Goal: Use online tool/utility: Utilize a website feature to perform a specific function

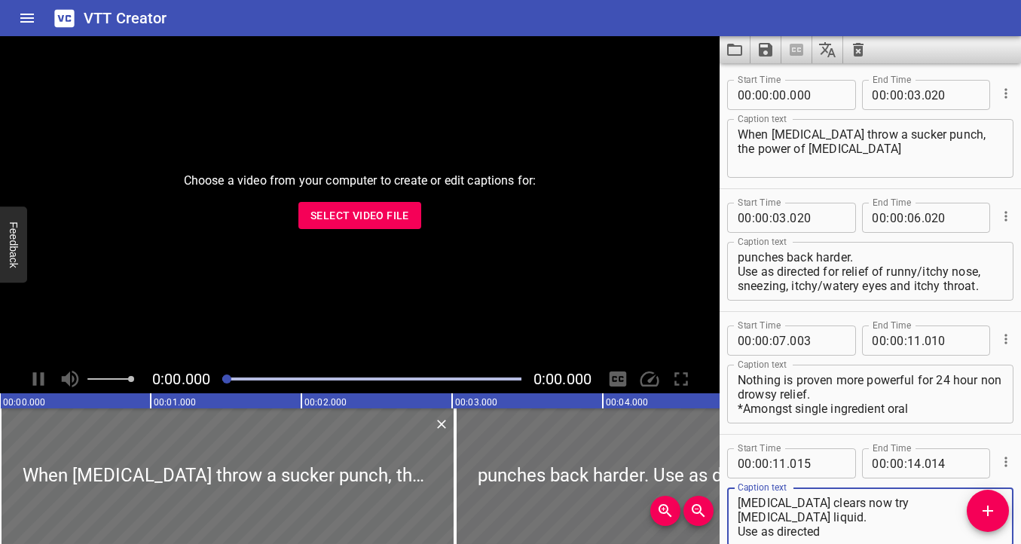
click at [735, 44] on icon "Clear captions" at bounding box center [858, 50] width 11 height 14
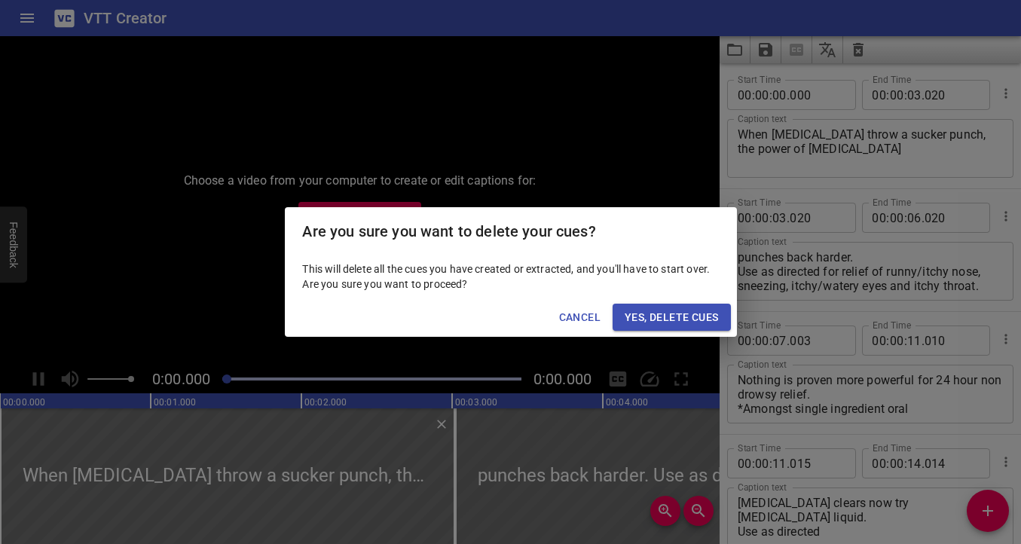
click at [635, 323] on span "Yes, Delete Cues" at bounding box center [671, 317] width 93 height 19
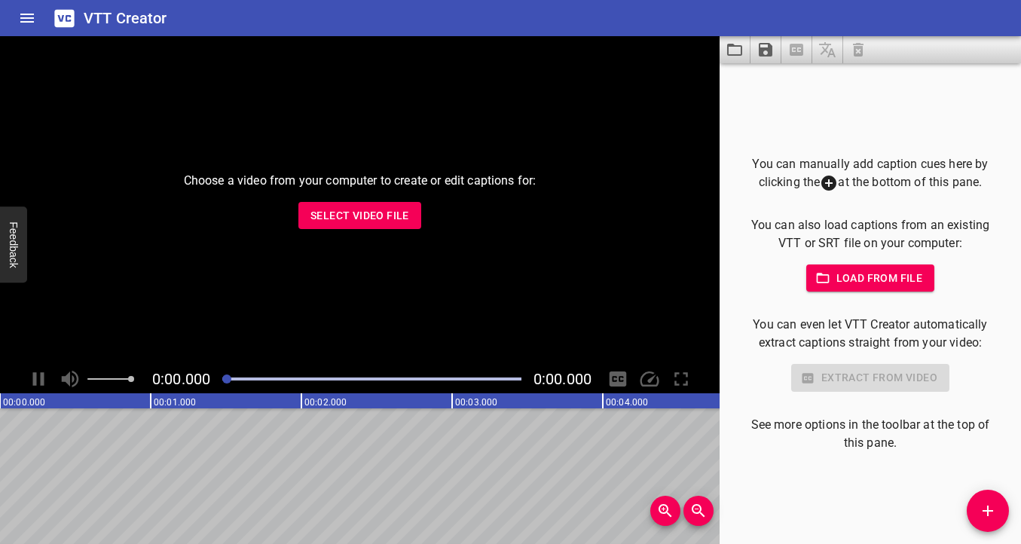
click at [318, 217] on span "Select Video File" at bounding box center [360, 216] width 99 height 19
type input "C:\fakepath\Bayer-[MEDICAL_DATA] - Parenting - DNA Branded Video Series - Fact …"
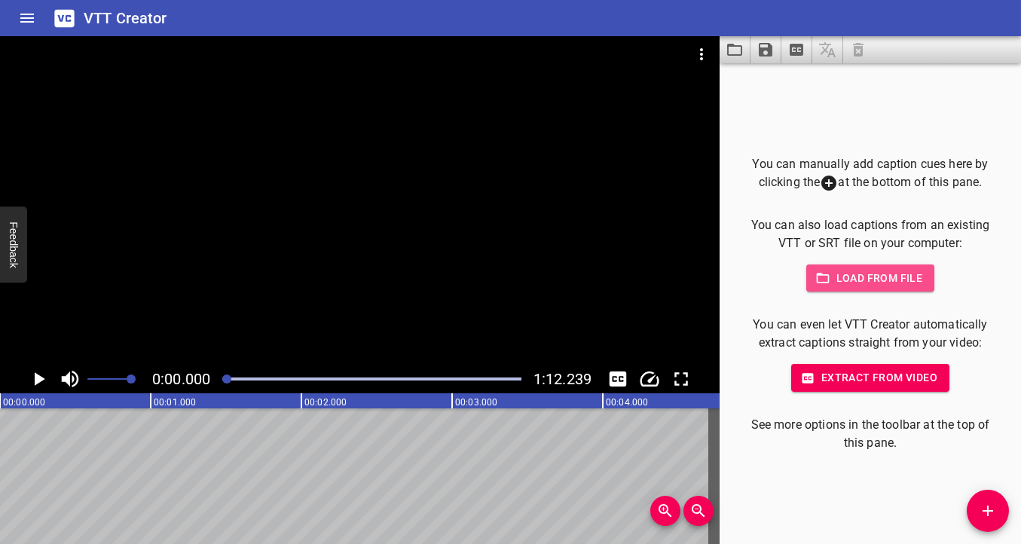
click at [735, 272] on span "Load from file" at bounding box center [871, 278] width 105 height 19
type input "C:\fakepath\[MEDICAL_DATA].vtt"
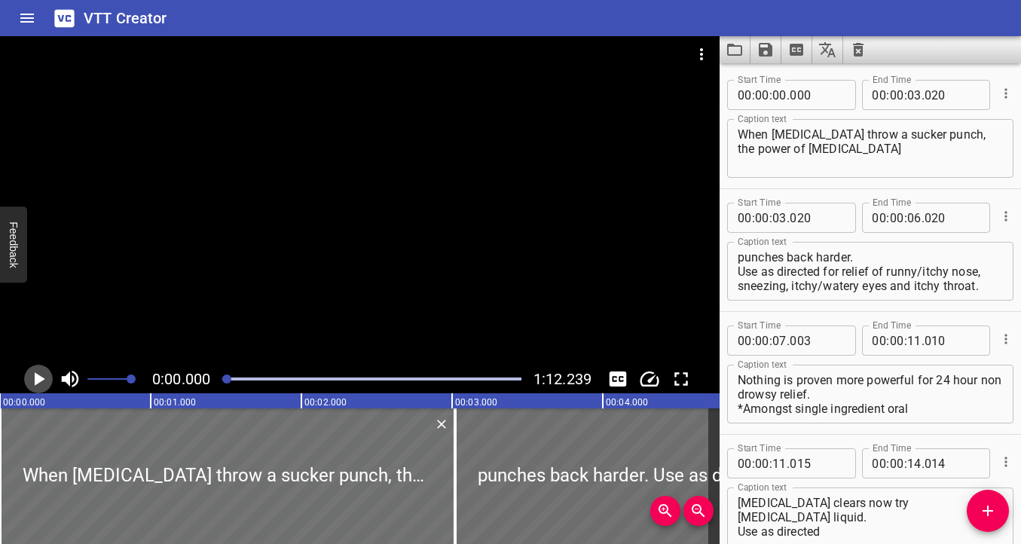
click at [40, 381] on icon "Play/Pause" at bounding box center [40, 379] width 11 height 14
click at [186, 375] on div "0:00.227 1:12.239" at bounding box center [360, 379] width 720 height 29
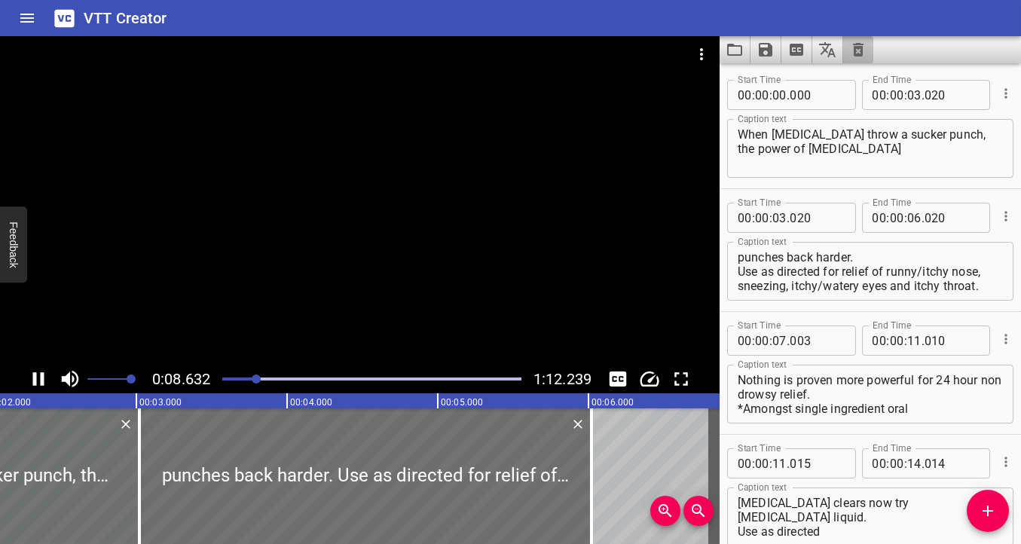
scroll to position [81, 0]
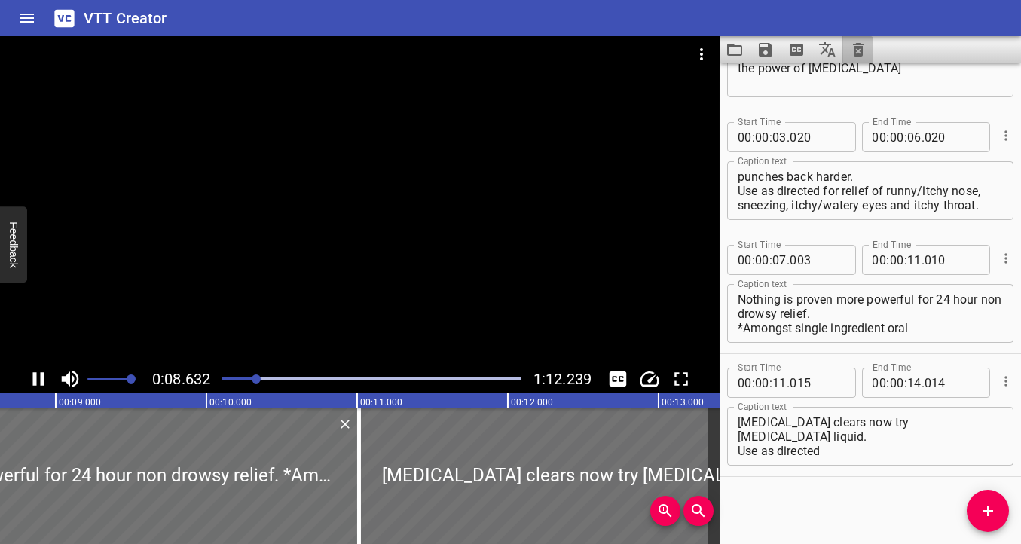
click at [735, 48] on icon "Clear captions" at bounding box center [858, 50] width 11 height 14
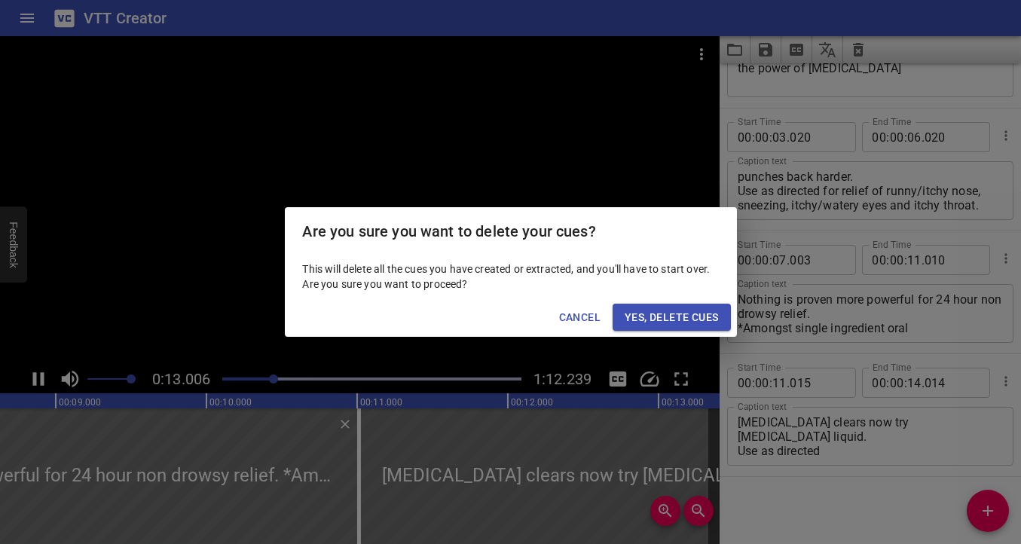
scroll to position [0, 1960]
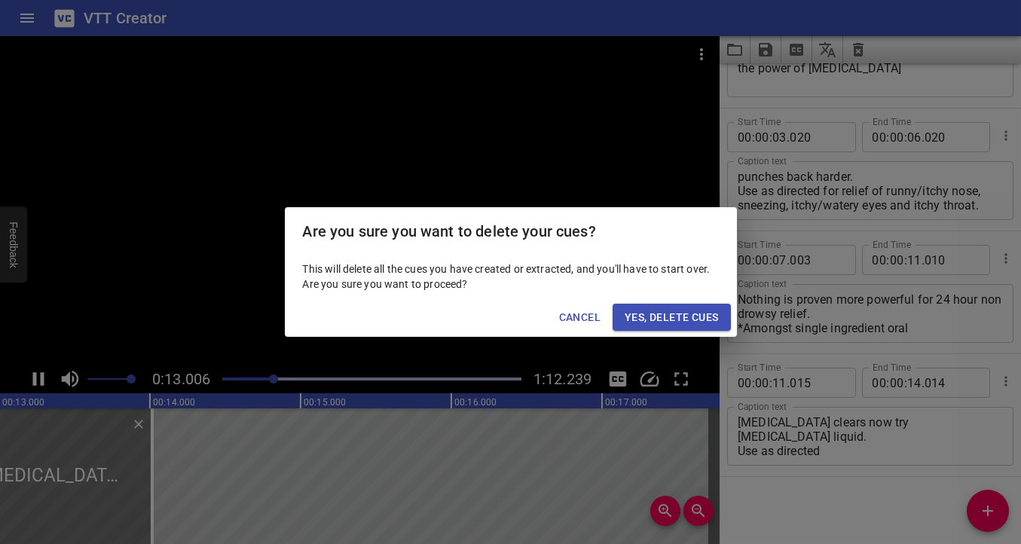
click at [735, 55] on div "Are you sure you want to delete your cues? This will delete all the cues you ha…" at bounding box center [510, 272] width 1021 height 544
click at [672, 317] on span "Yes, Delete Cues" at bounding box center [671, 317] width 93 height 19
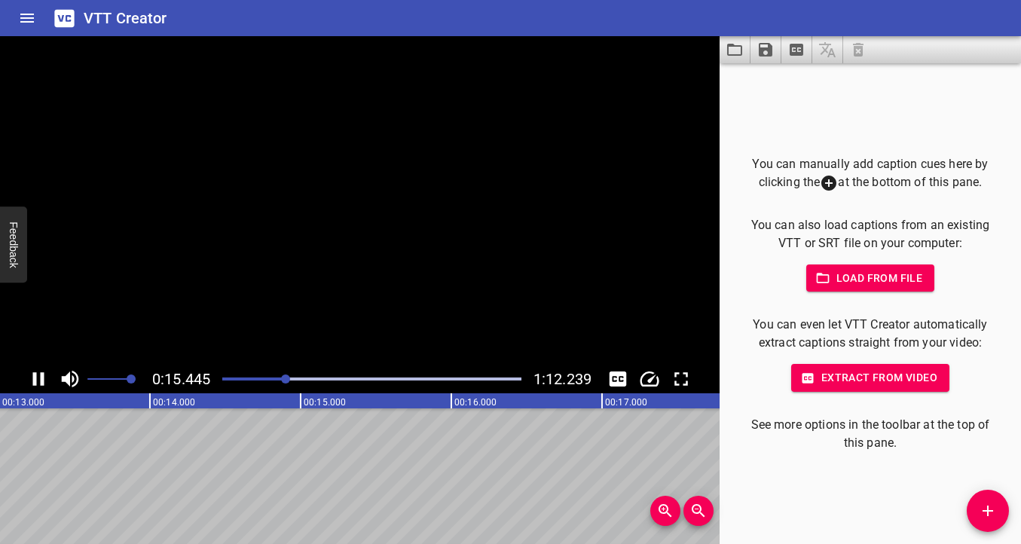
click at [670, 316] on span "Yes, Delete Cues" at bounding box center [671, 317] width 93 height 19
click at [657, 317] on span "Yes, Delete Cues" at bounding box center [671, 317] width 93 height 19
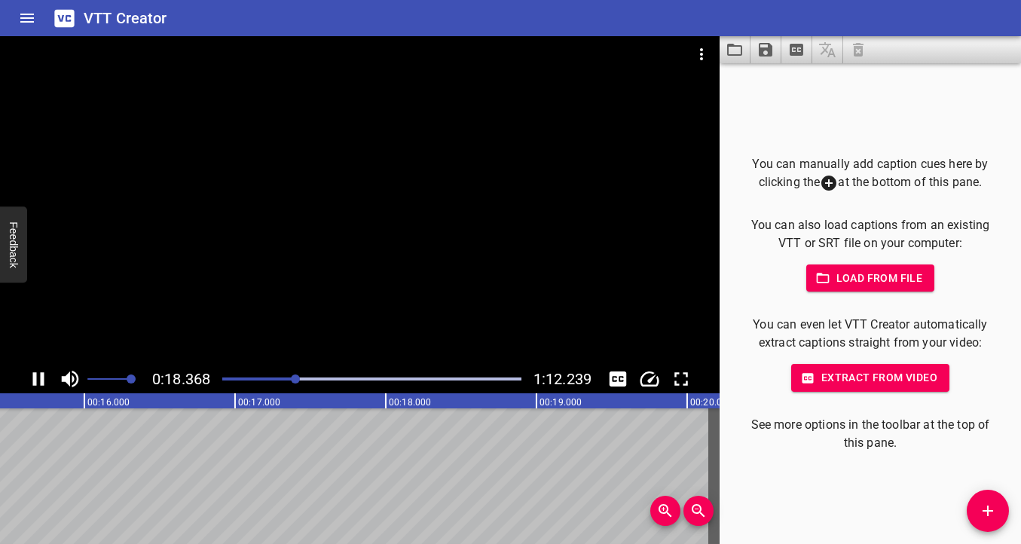
drag, startPoint x: 222, startPoint y: 381, endPoint x: 32, endPoint y: 387, distance: 190.8
click at [219, 381] on div at bounding box center [371, 379] width 317 height 21
click at [193, 381] on div "0:18.368 1:12.239" at bounding box center [360, 379] width 720 height 29
click at [32, 387] on icon "Play/Pause" at bounding box center [38, 379] width 23 height 23
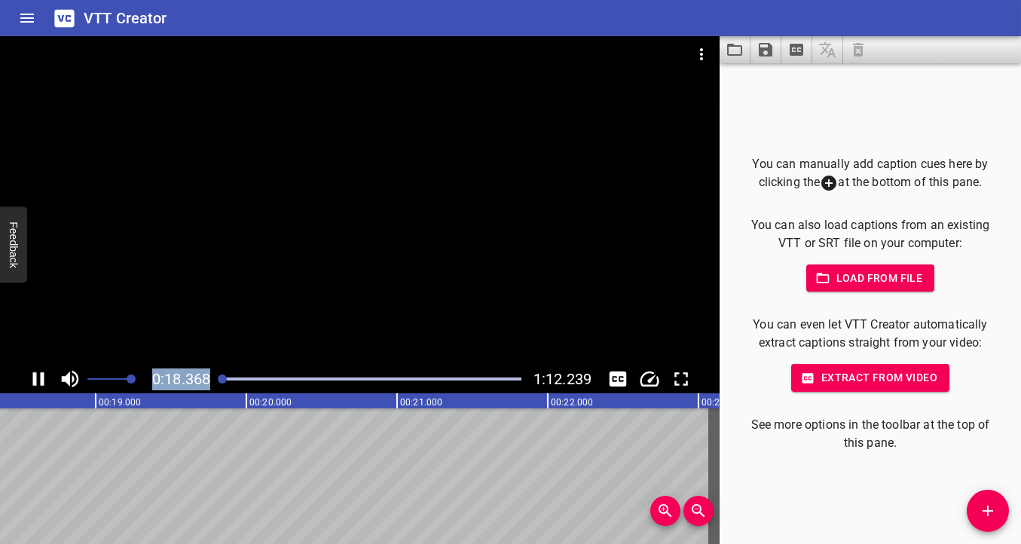
click at [38, 375] on icon "Play/Pause" at bounding box center [38, 379] width 23 height 23
click at [40, 378] on icon "Play/Pause" at bounding box center [38, 379] width 23 height 23
click at [735, 375] on span "Extract from video" at bounding box center [870, 378] width 134 height 19
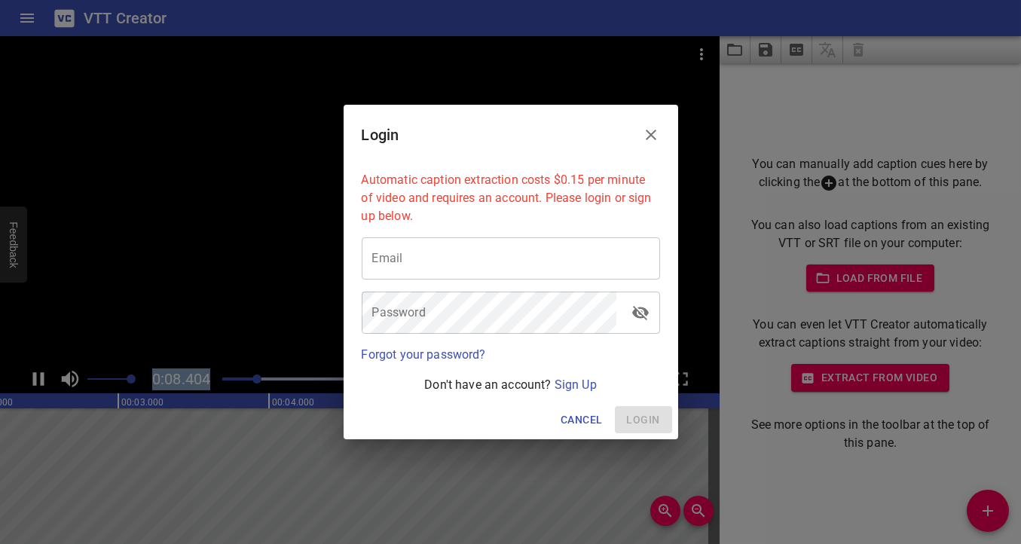
scroll to position [0, 945]
click at [649, 137] on icon "Close" at bounding box center [651, 135] width 18 height 18
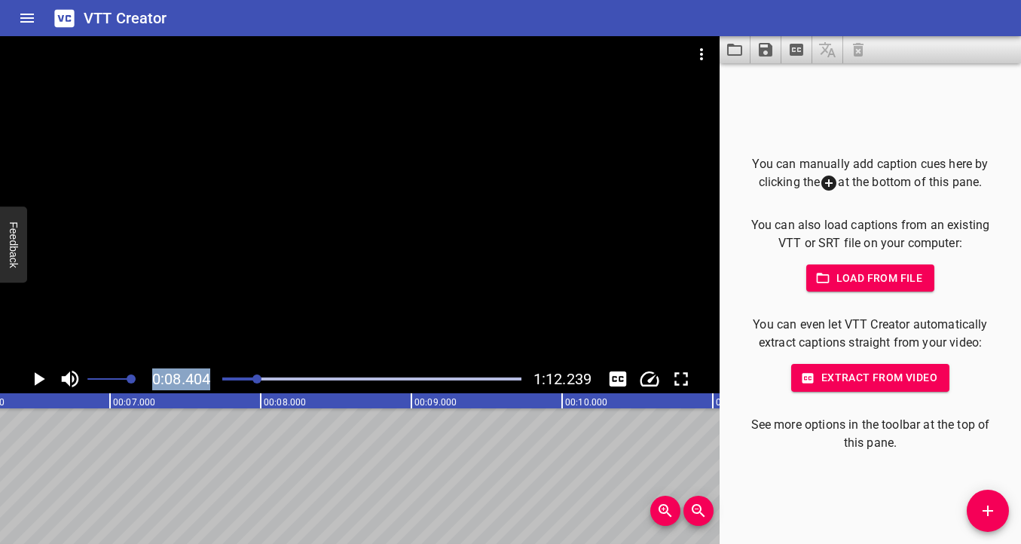
scroll to position [0, 1266]
click at [223, 378] on div "Play progress" at bounding box center [108, 379] width 299 height 3
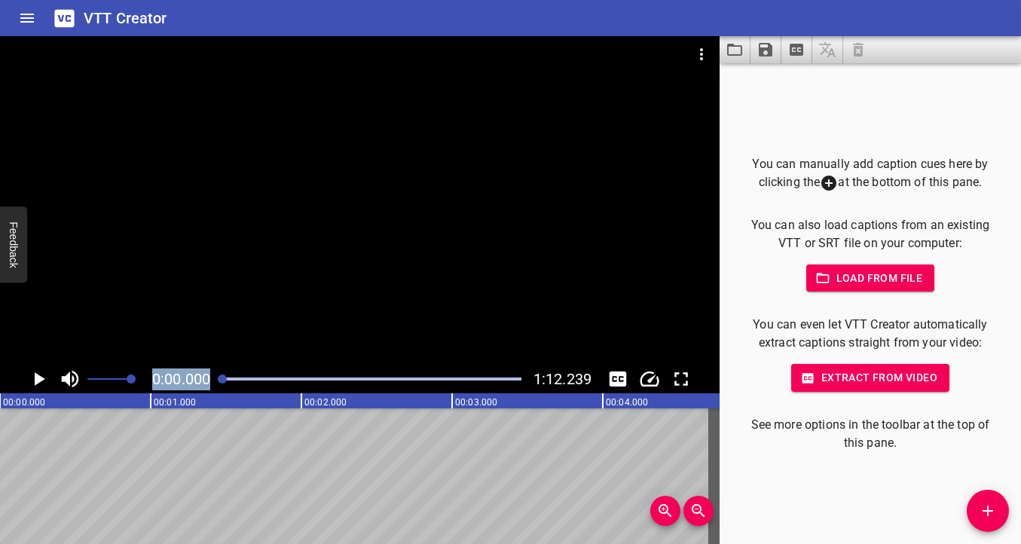
click at [735, 283] on span "Load from file" at bounding box center [871, 278] width 105 height 19
type input "C:\fakepath\Sequence 01.vtt"
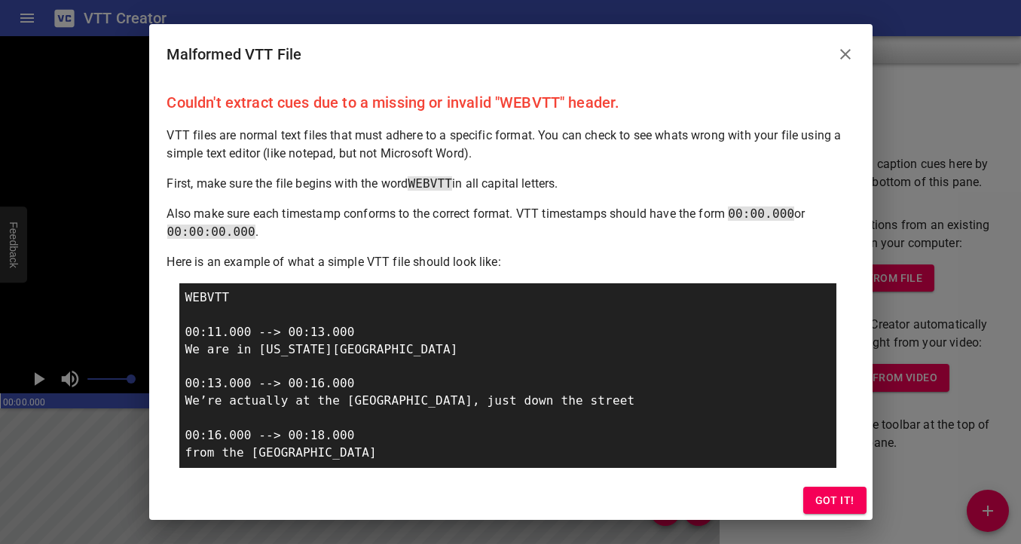
click at [735, 42] on button "Close" at bounding box center [846, 54] width 36 height 36
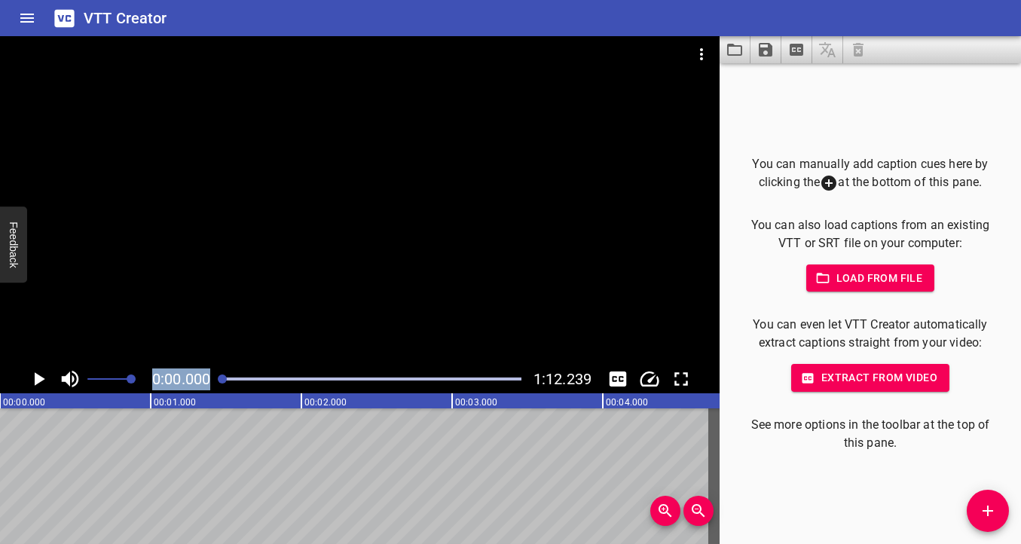
click at [735, 275] on span "Load from file" at bounding box center [871, 278] width 105 height 19
type input "C:\fakepath\Sequence 01 (2).vtt"
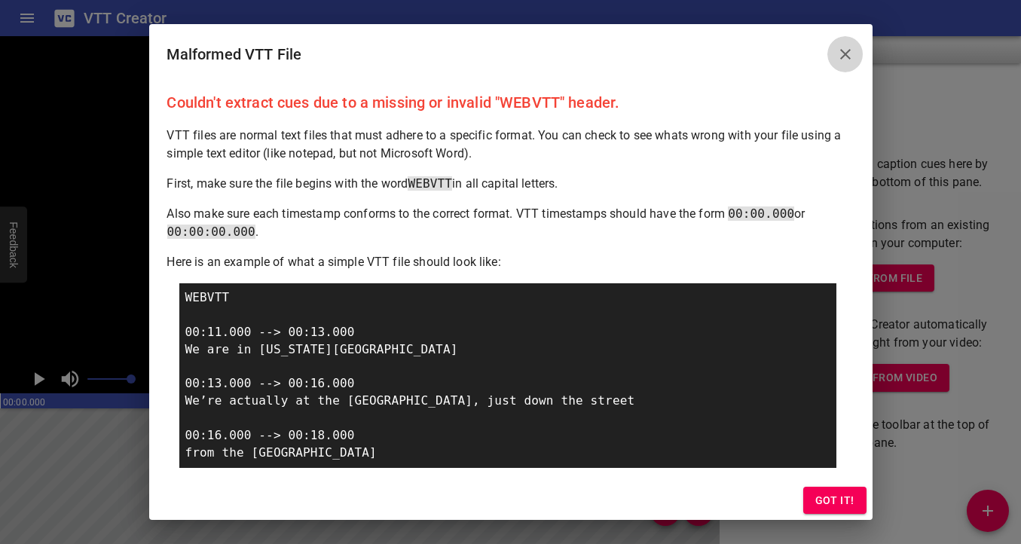
click at [735, 45] on icon "Close" at bounding box center [846, 54] width 18 height 18
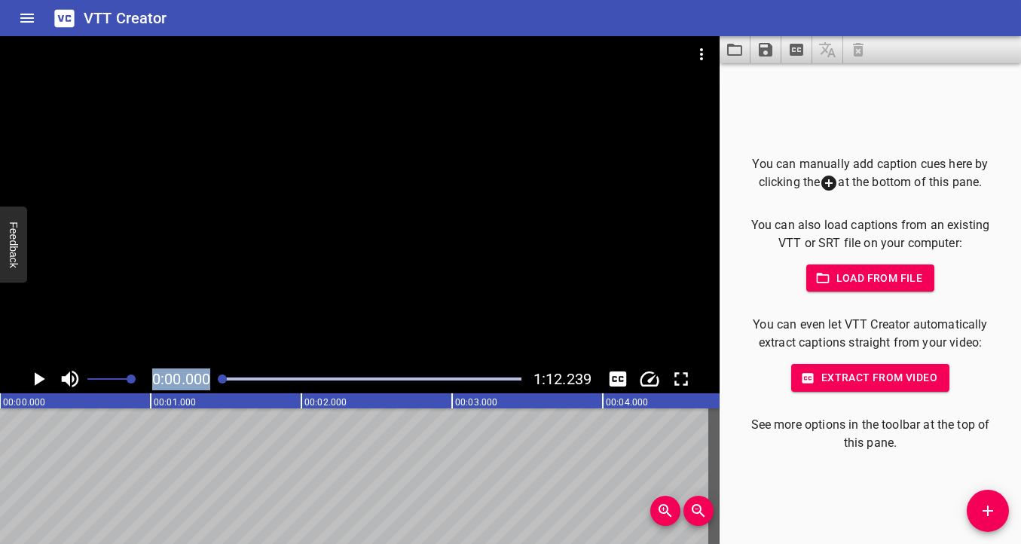
click at [735, 268] on button "Load from file" at bounding box center [870, 279] width 129 height 28
type input "C:\fakepath\Sequence 01.vtt"
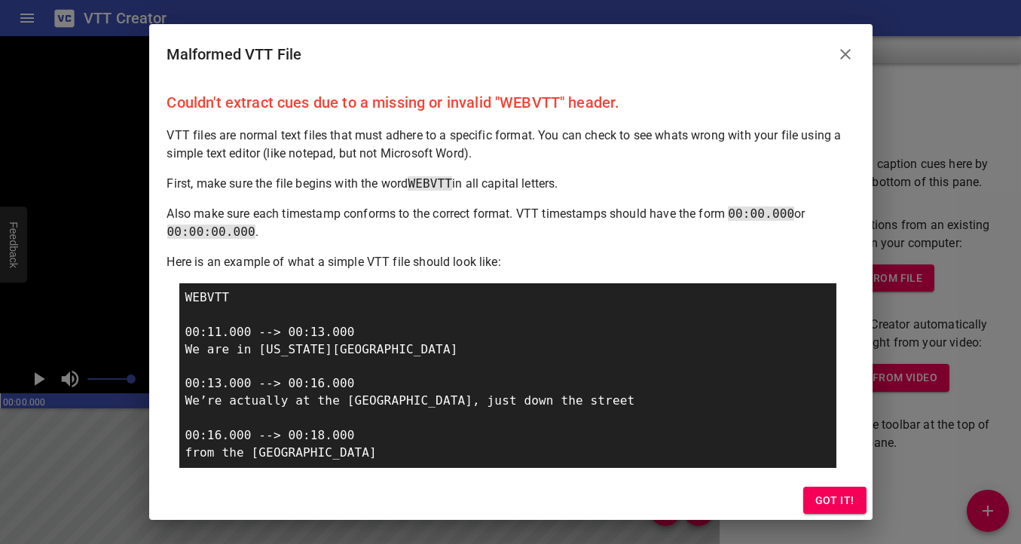
click at [735, 49] on icon "Close" at bounding box center [846, 54] width 18 height 18
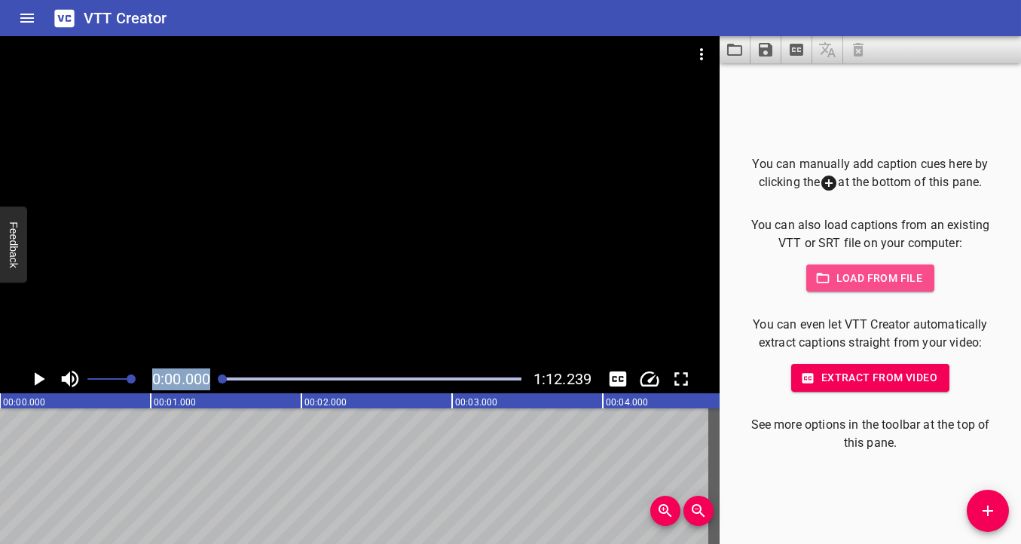
click at [735, 282] on span "Load from file" at bounding box center [871, 278] width 105 height 19
type input "C:\fakepath\Sequence 01.vtt"
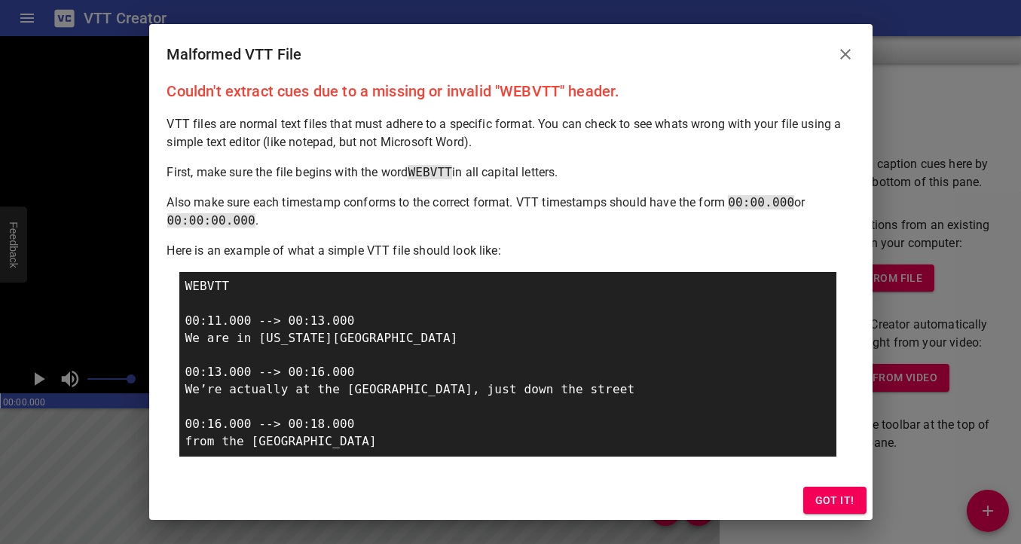
scroll to position [12, 0]
click at [735, 54] on icon "Close" at bounding box center [845, 54] width 11 height 11
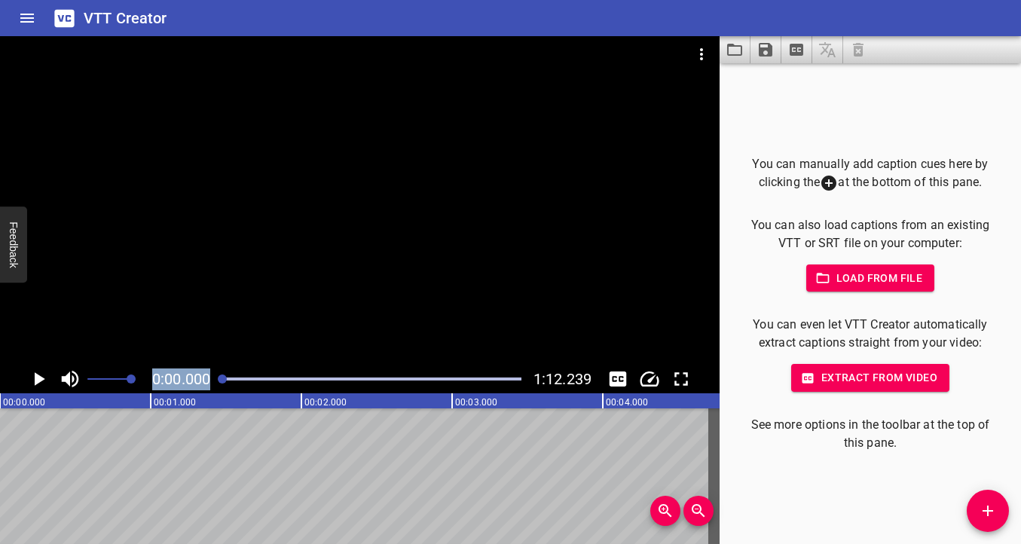
click at [735, 280] on span "Load from file" at bounding box center [871, 278] width 105 height 19
type input "C:\fakepath\Sequence 01.vtt"
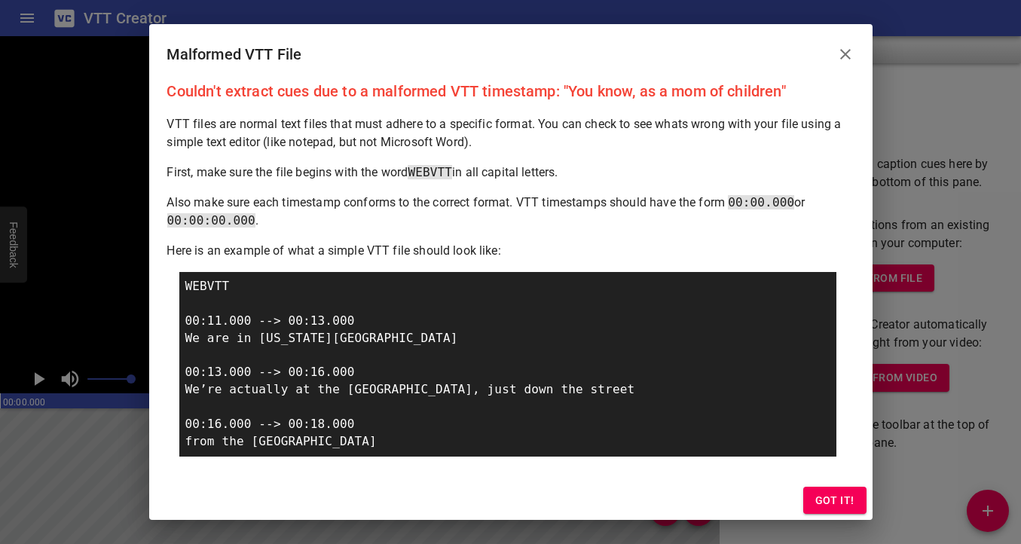
scroll to position [12, 0]
click at [735, 54] on icon "Close" at bounding box center [846, 54] width 18 height 18
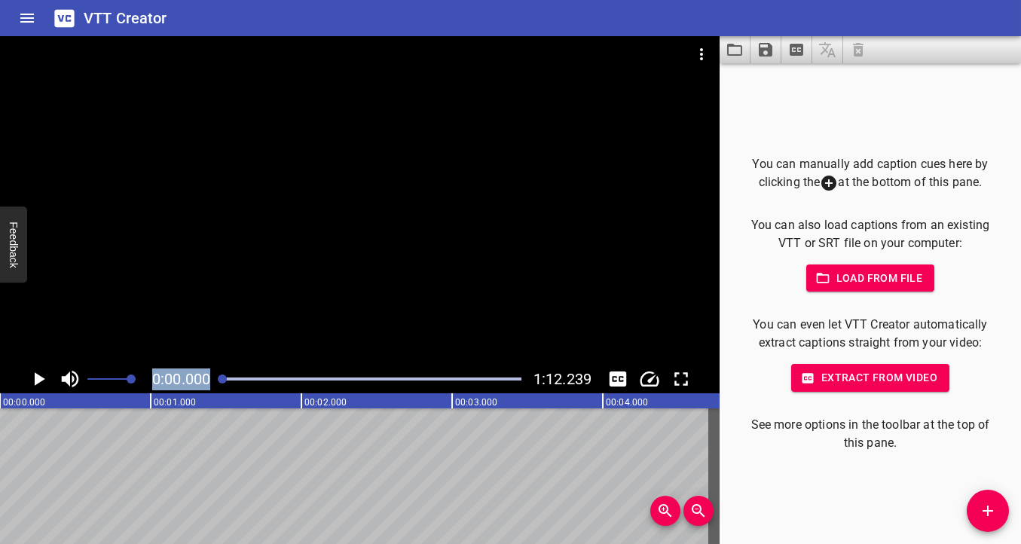
click at [735, 281] on span "Load from file" at bounding box center [871, 278] width 105 height 19
type input "C:\fakepath\Sequence 01.vtt"
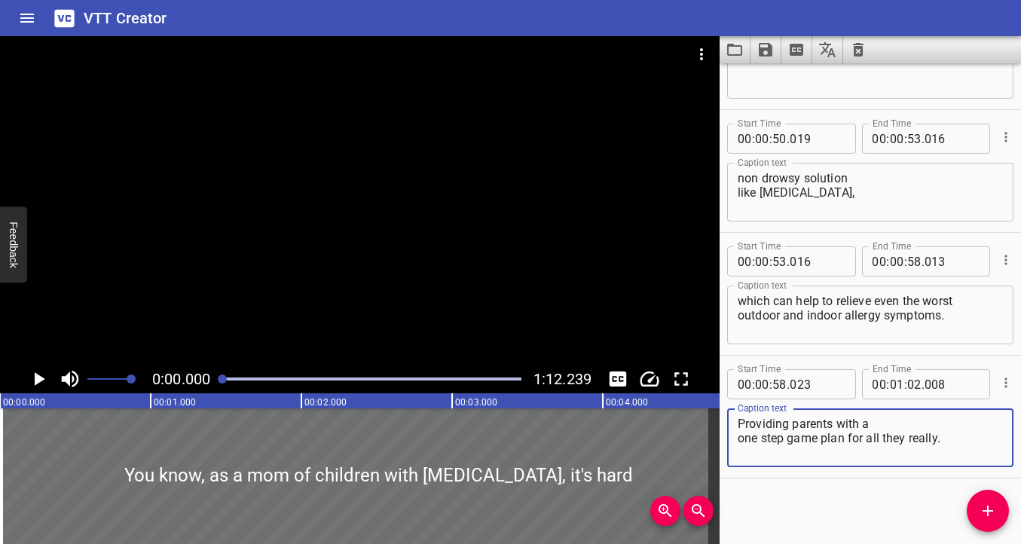
scroll to position [1554, 0]
click at [37, 381] on icon "Play/Pause" at bounding box center [40, 379] width 11 height 14
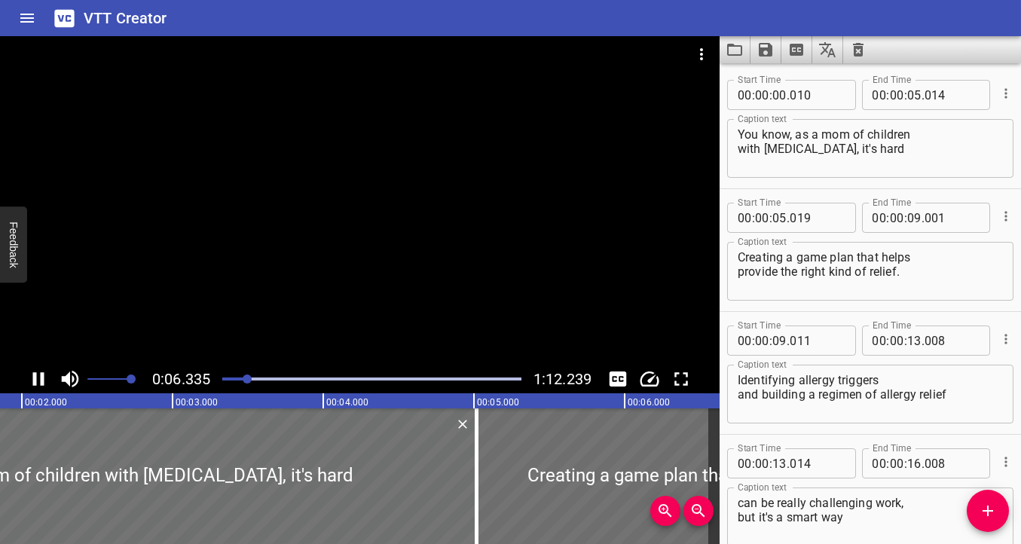
scroll to position [122, 0]
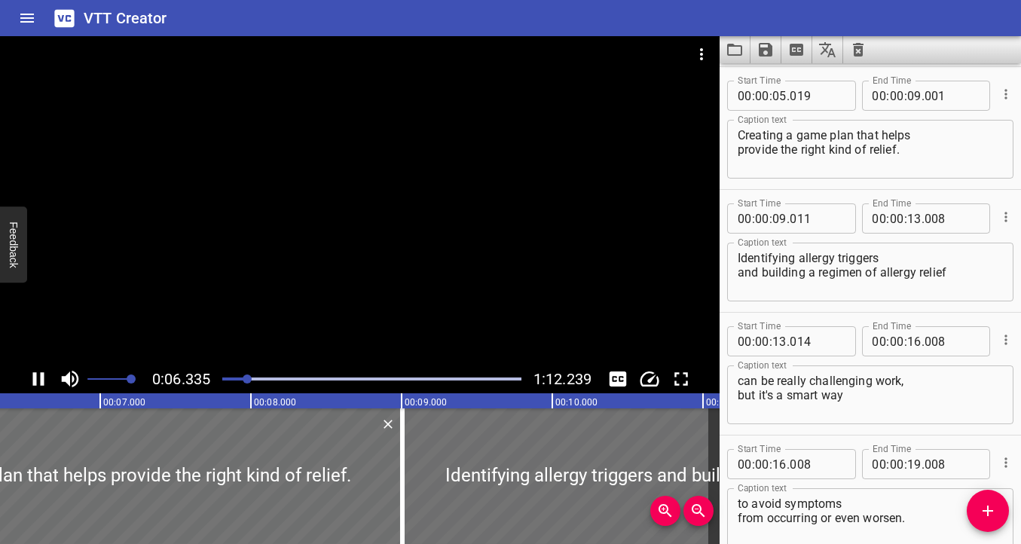
click at [40, 378] on icon "Play/Pause" at bounding box center [38, 379] width 23 height 23
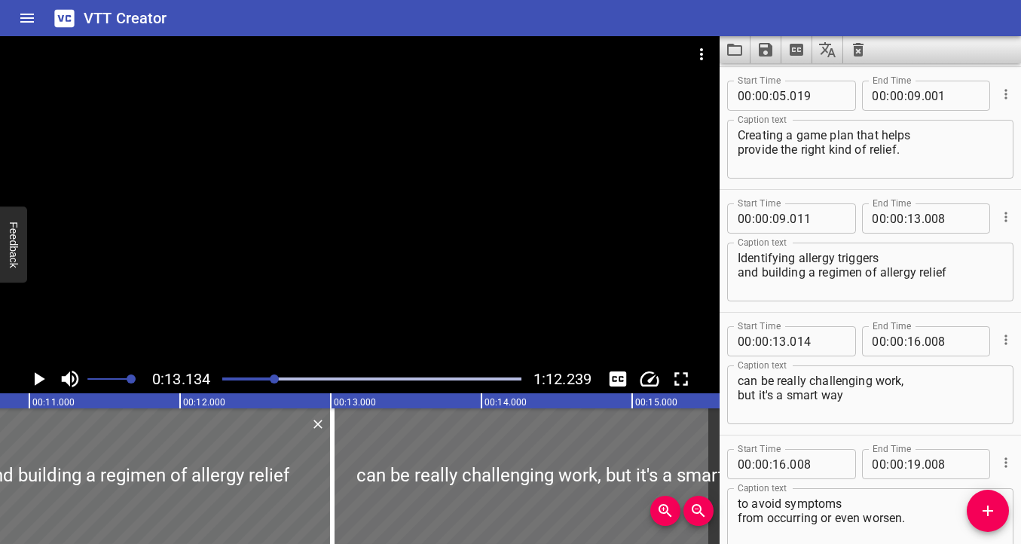
scroll to position [245, 0]
